Goal: Navigation & Orientation: Find specific page/section

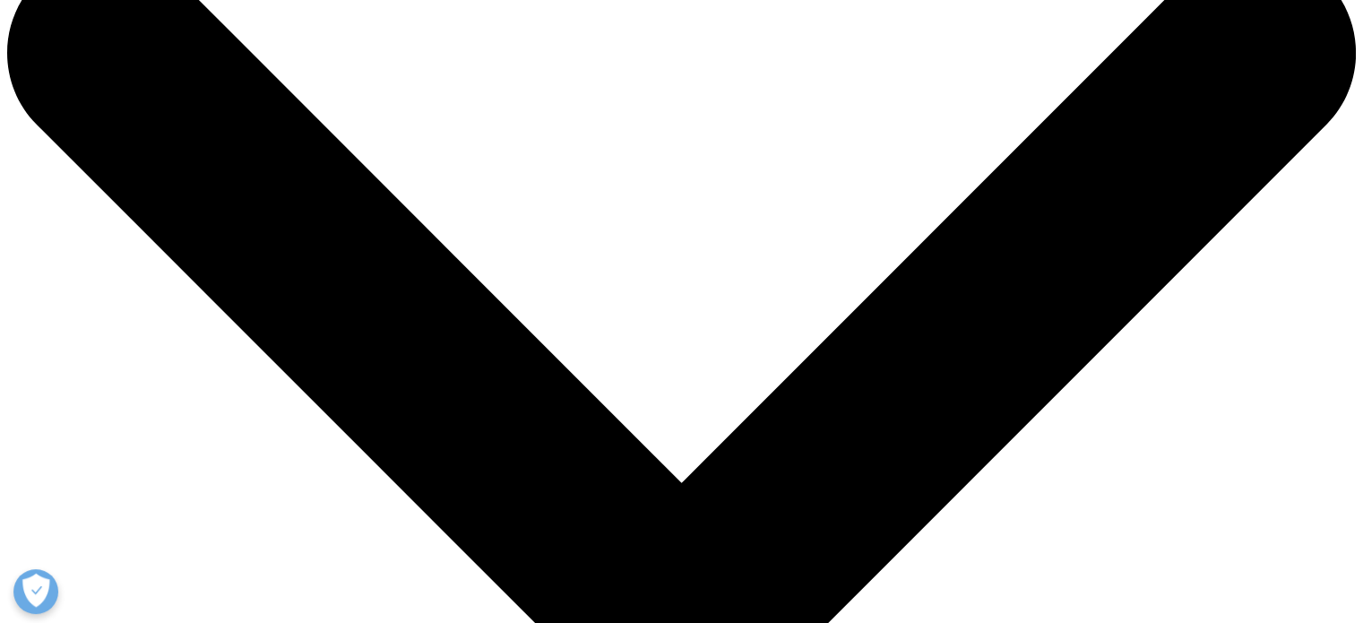
scroll to position [67, 0]
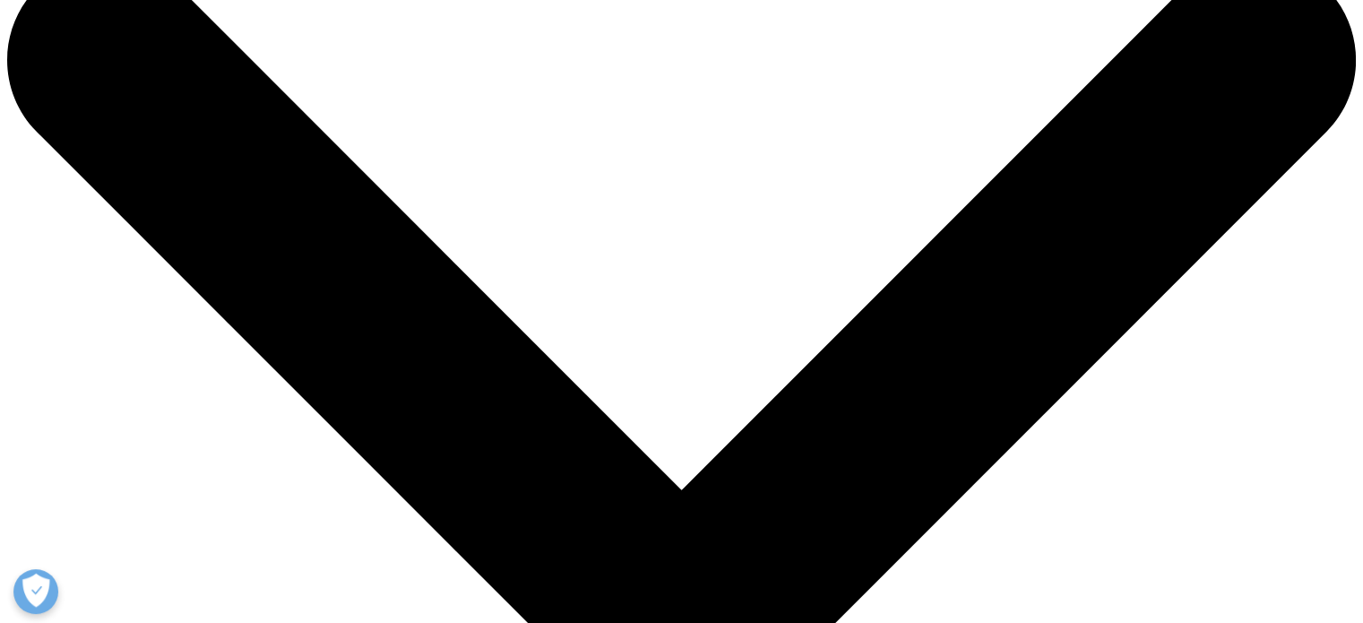
checkbox input "true"
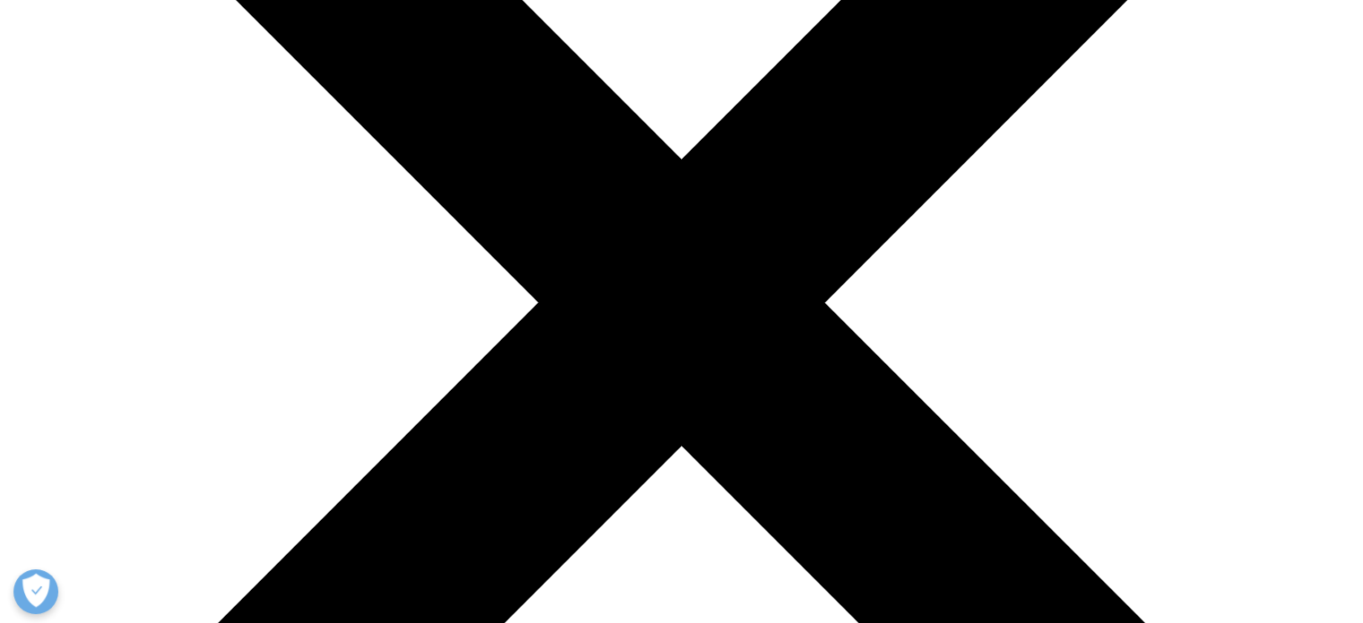
scroll to position [398, 0]
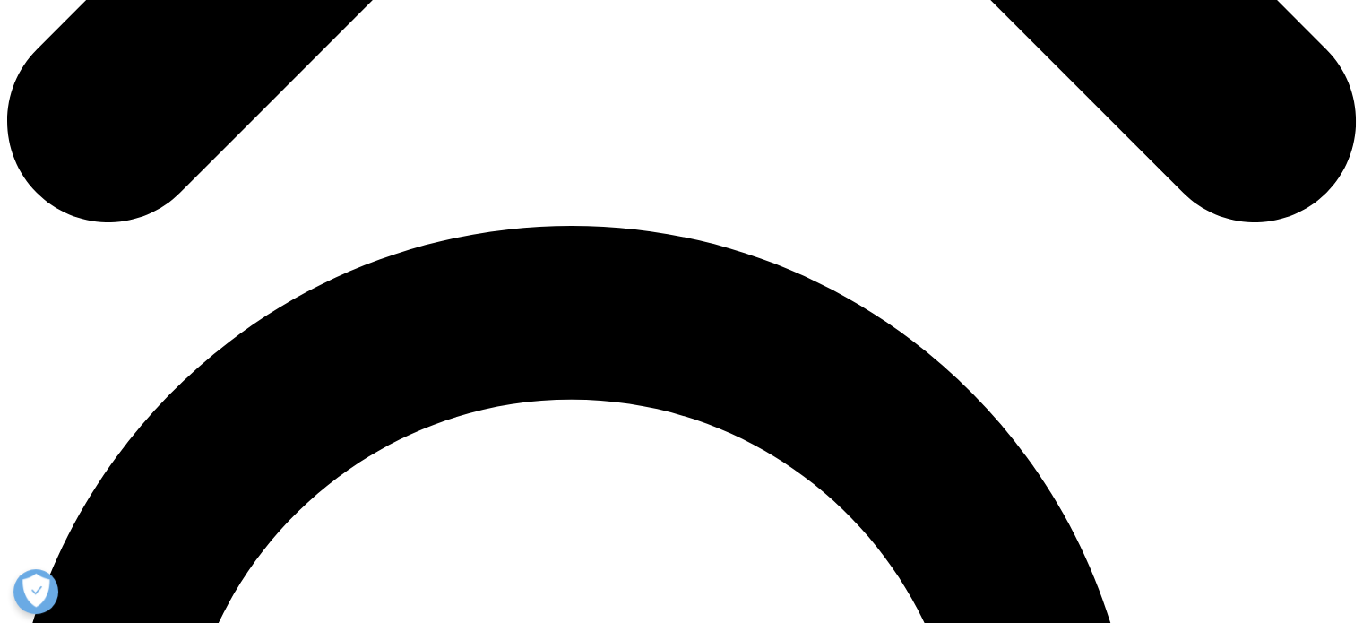
scroll to position [1169, 0]
